Goal: Task Accomplishment & Management: Complete application form

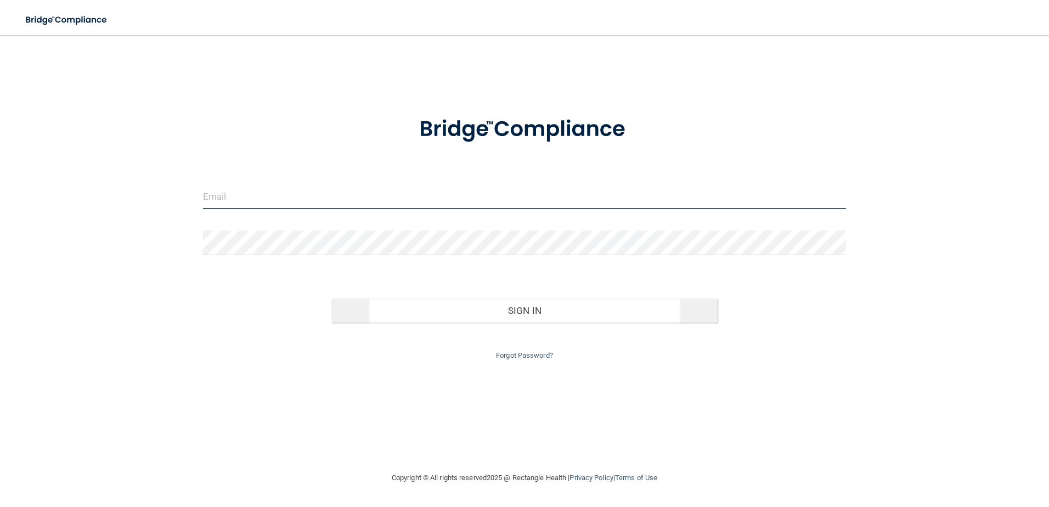
type input "[EMAIL_ADDRESS][DOMAIN_NAME]"
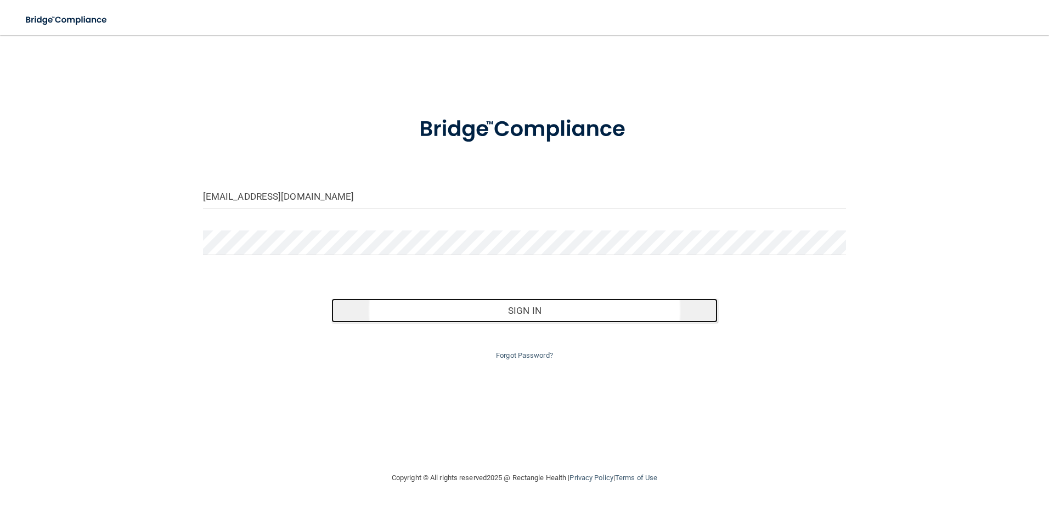
click at [516, 311] on button "Sign In" at bounding box center [524, 310] width 386 height 24
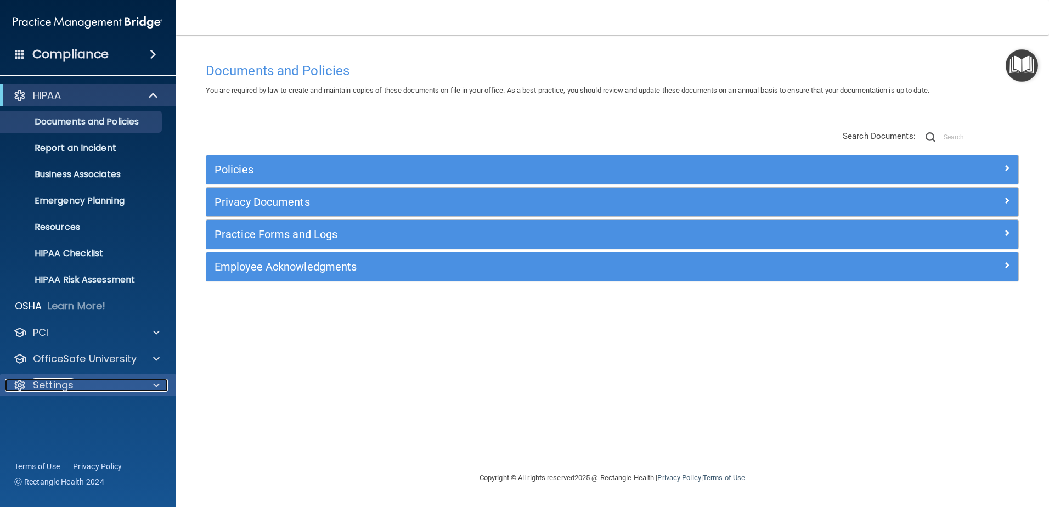
click at [152, 382] on div at bounding box center [154, 384] width 27 height 13
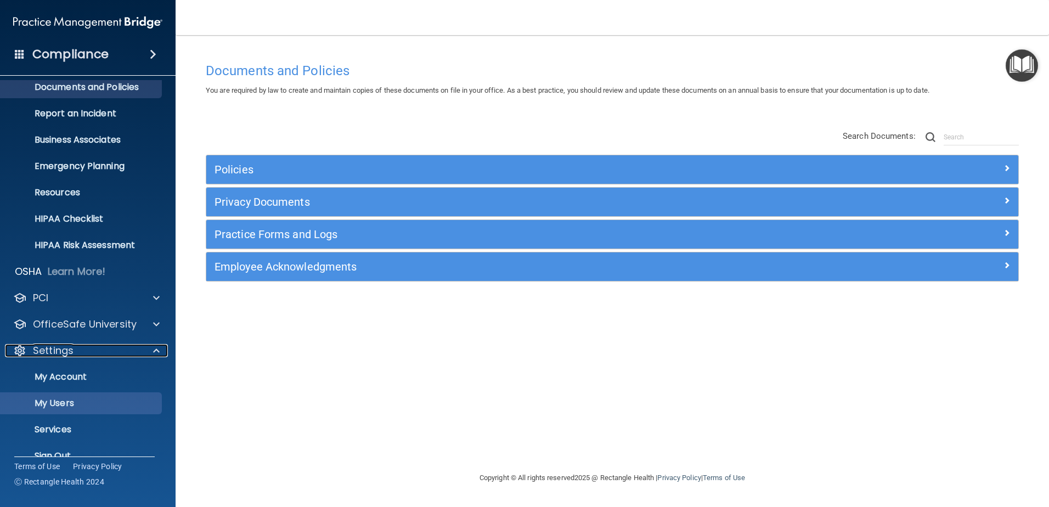
scroll to position [54, 0]
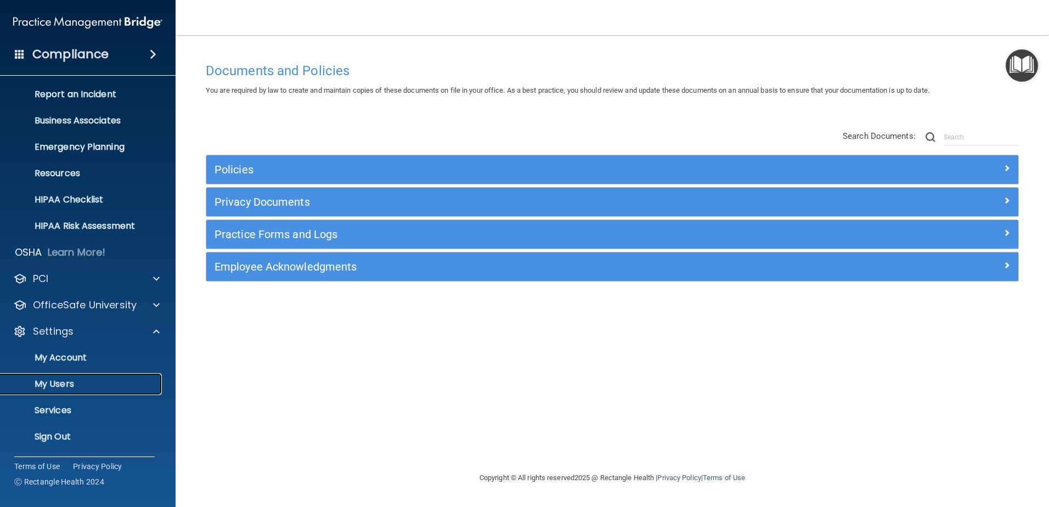
click at [63, 388] on p "My Users" at bounding box center [82, 383] width 150 height 11
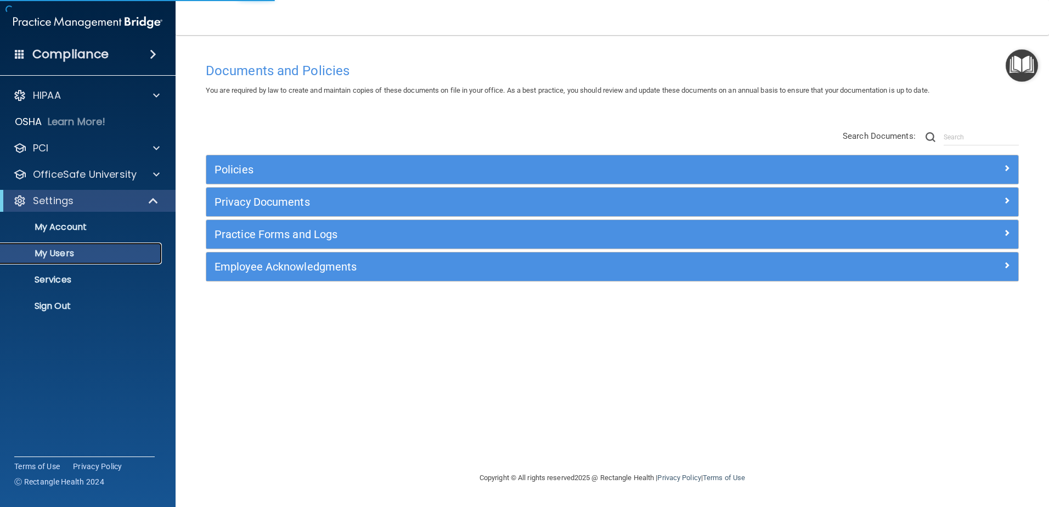
select select "20"
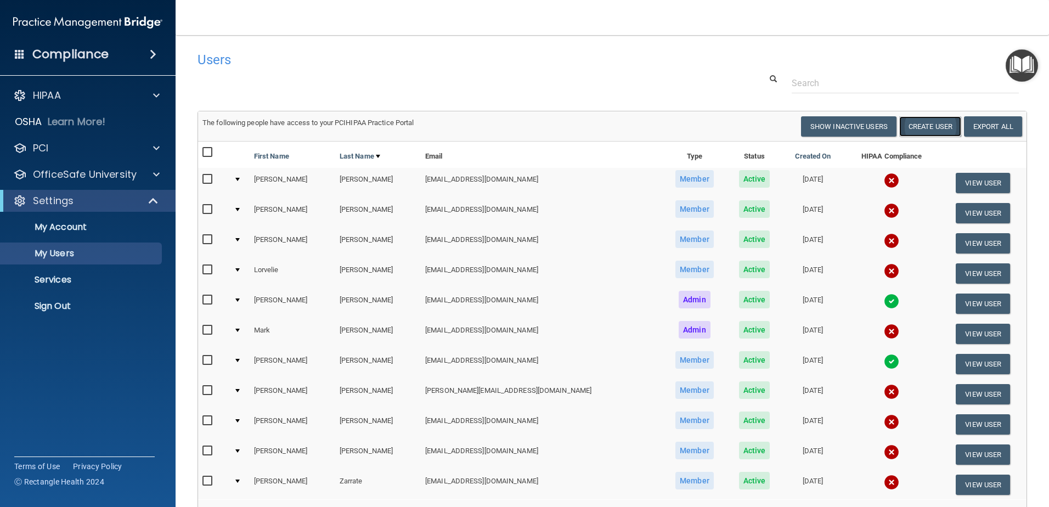
click at [923, 133] on button "Create User" at bounding box center [930, 126] width 62 height 20
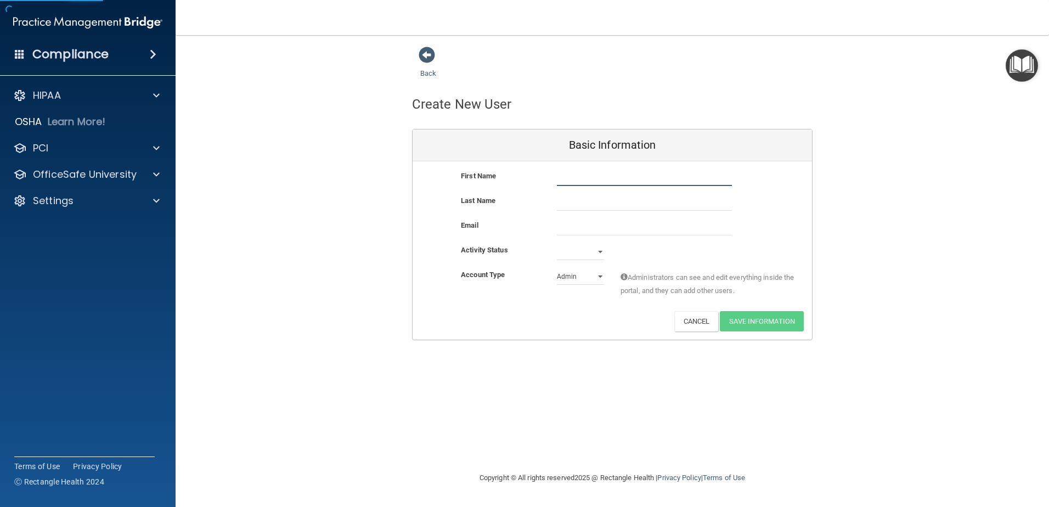
click at [587, 184] on input "text" at bounding box center [644, 177] width 175 height 16
type input "[PERSON_NAME]"
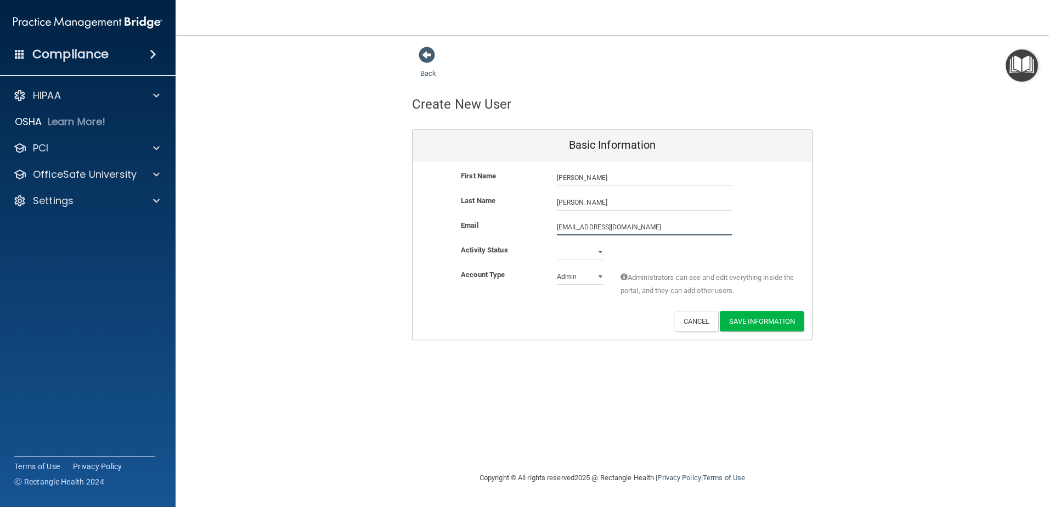
type input "[EMAIL_ADDRESS][DOMAIN_NAME]"
click at [600, 253] on select "Active Inactive" at bounding box center [580, 251] width 47 height 16
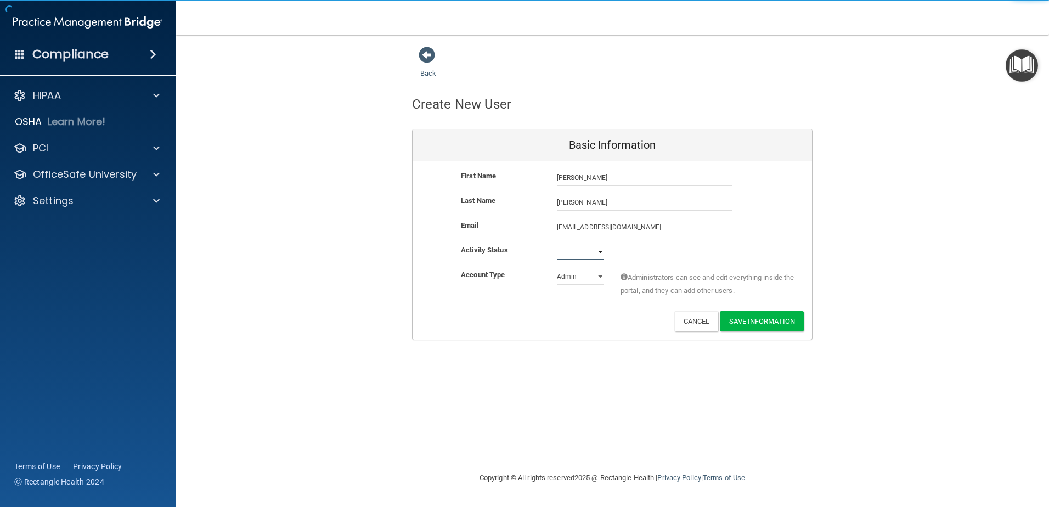
select select "active"
click at [557, 243] on select "Active Inactive" at bounding box center [580, 251] width 47 height 16
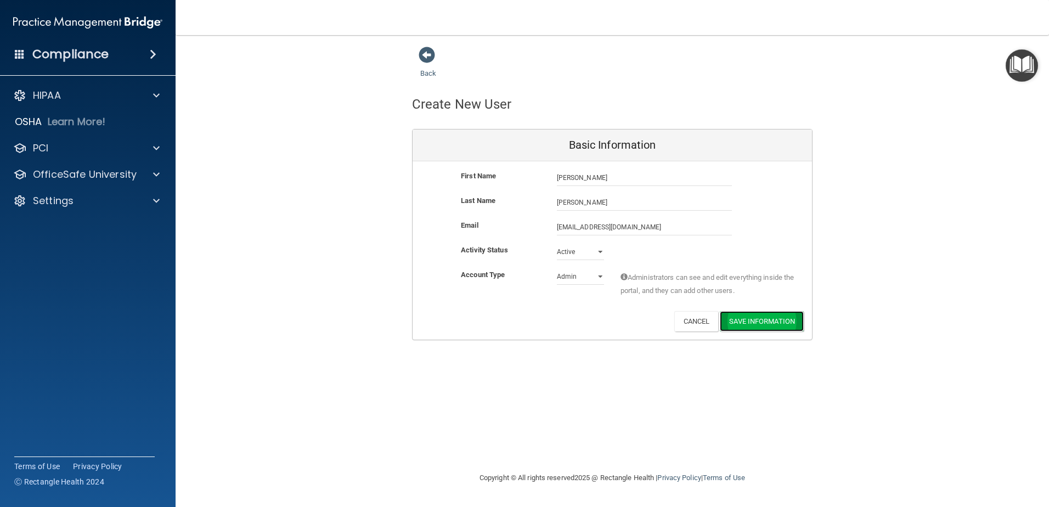
click at [762, 327] on button "Save Information" at bounding box center [761, 321] width 84 height 20
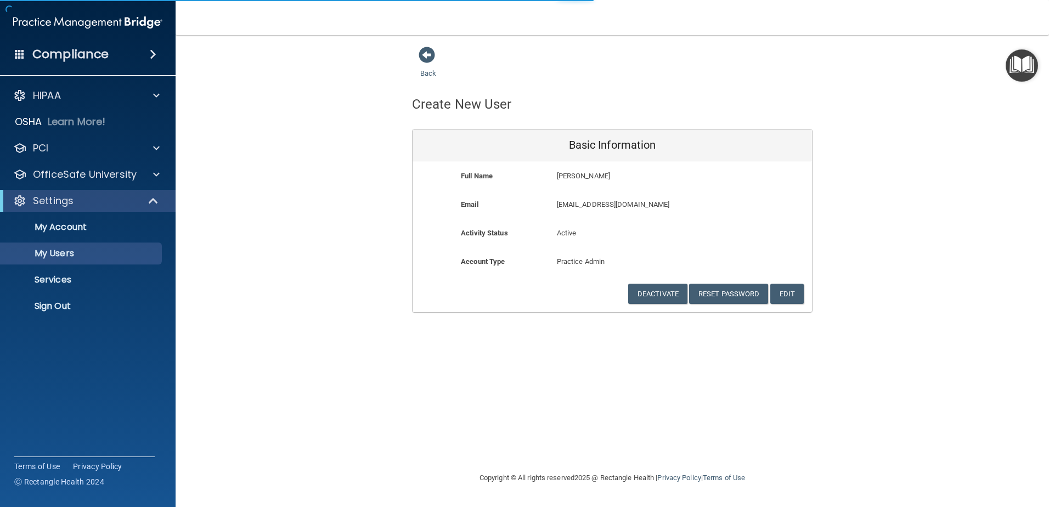
select select "20"
